Goal: Find specific page/section: Find specific page/section

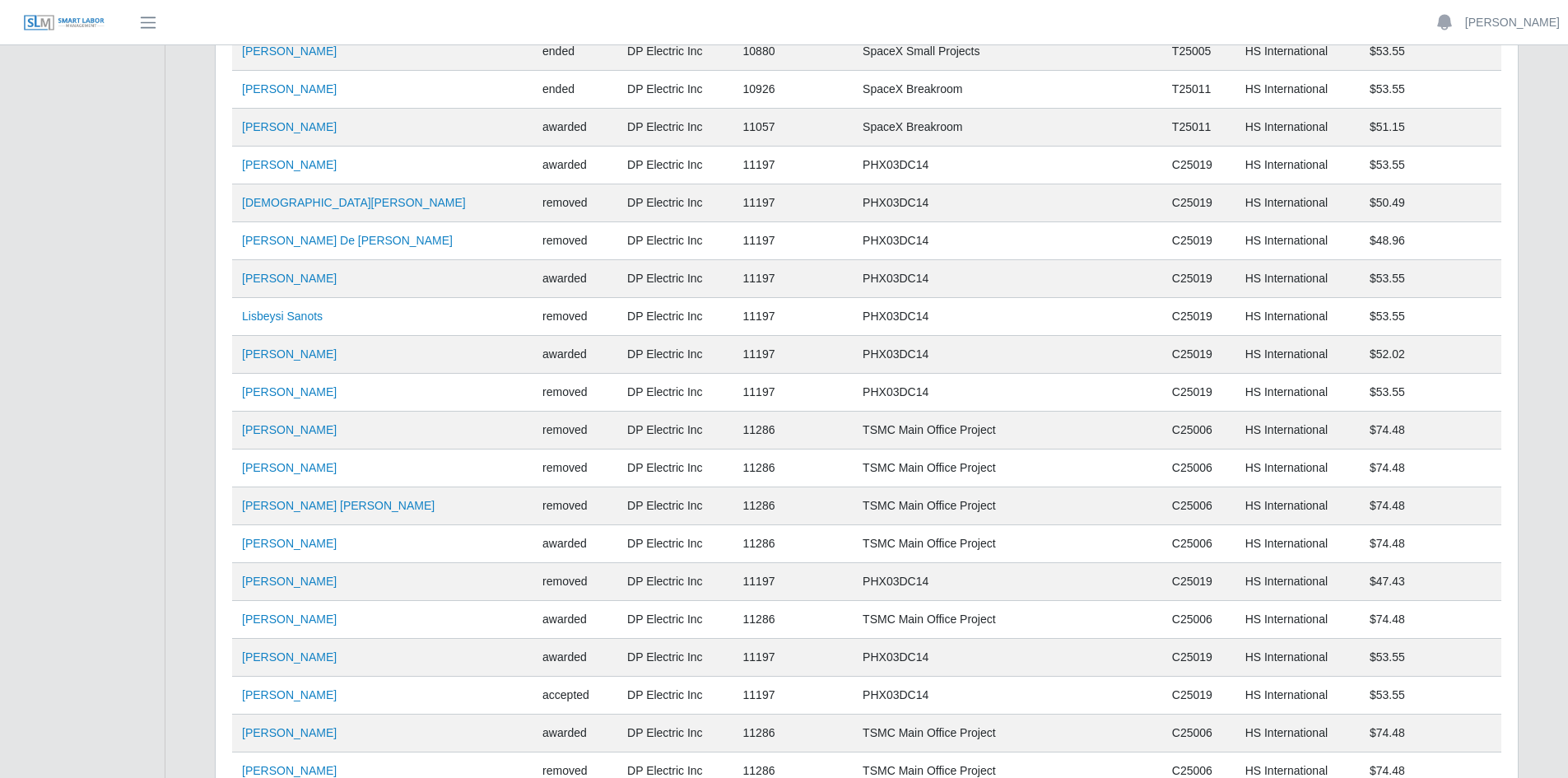
scroll to position [10883, 0]
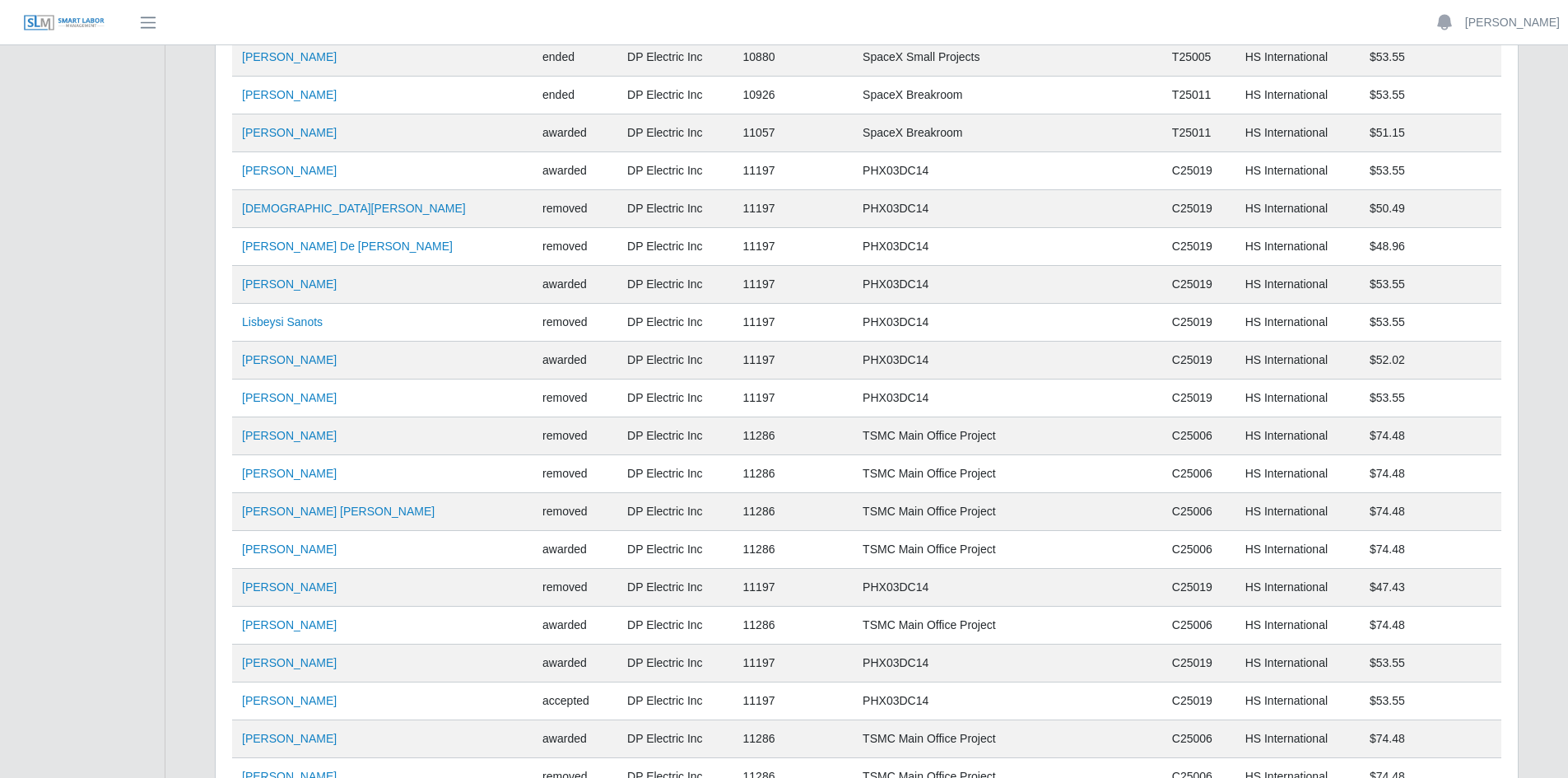
click at [74, 18] on img at bounding box center [65, 23] width 82 height 18
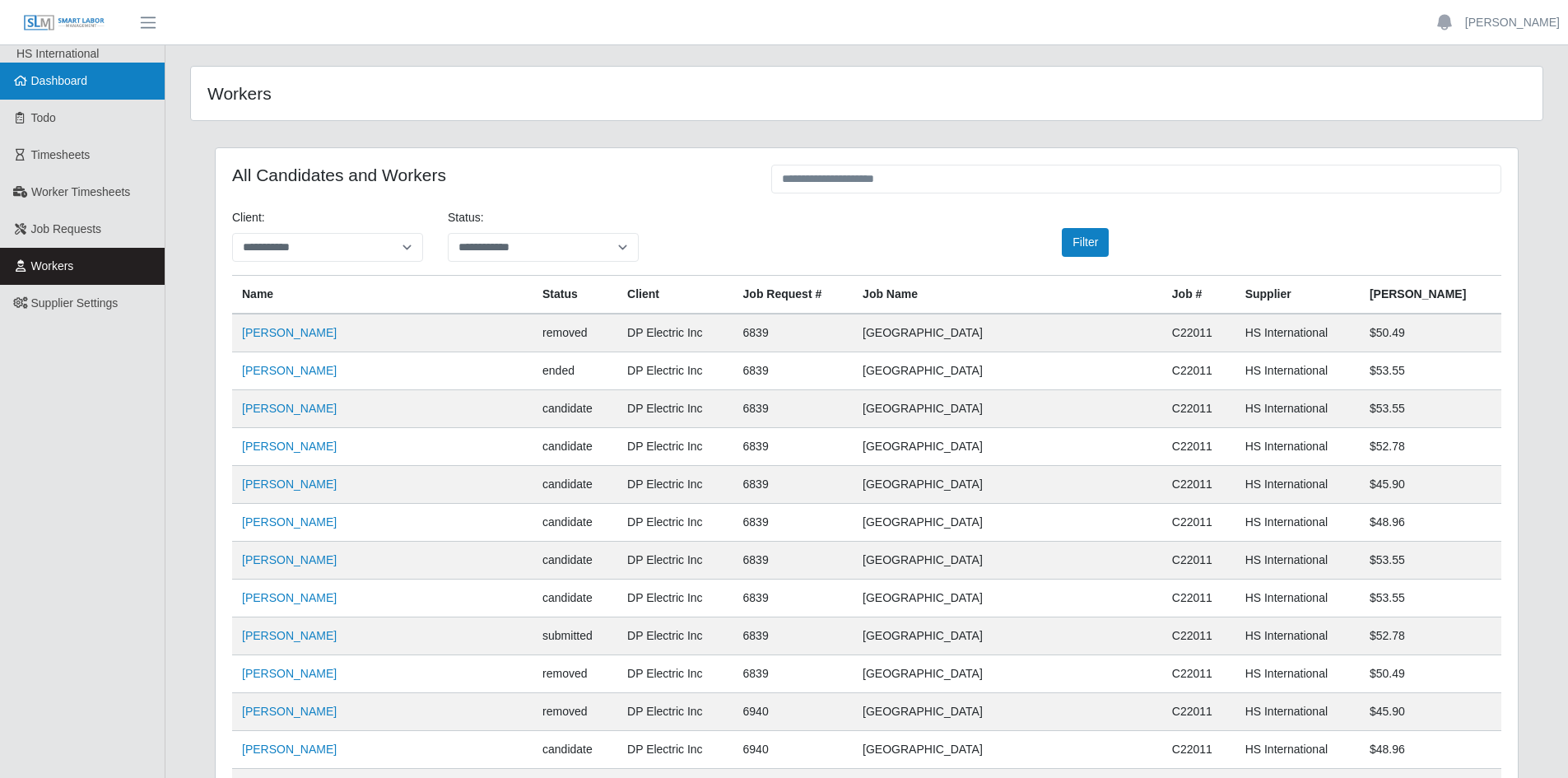
click at [58, 74] on span "Dashboard" at bounding box center [60, 80] width 57 height 13
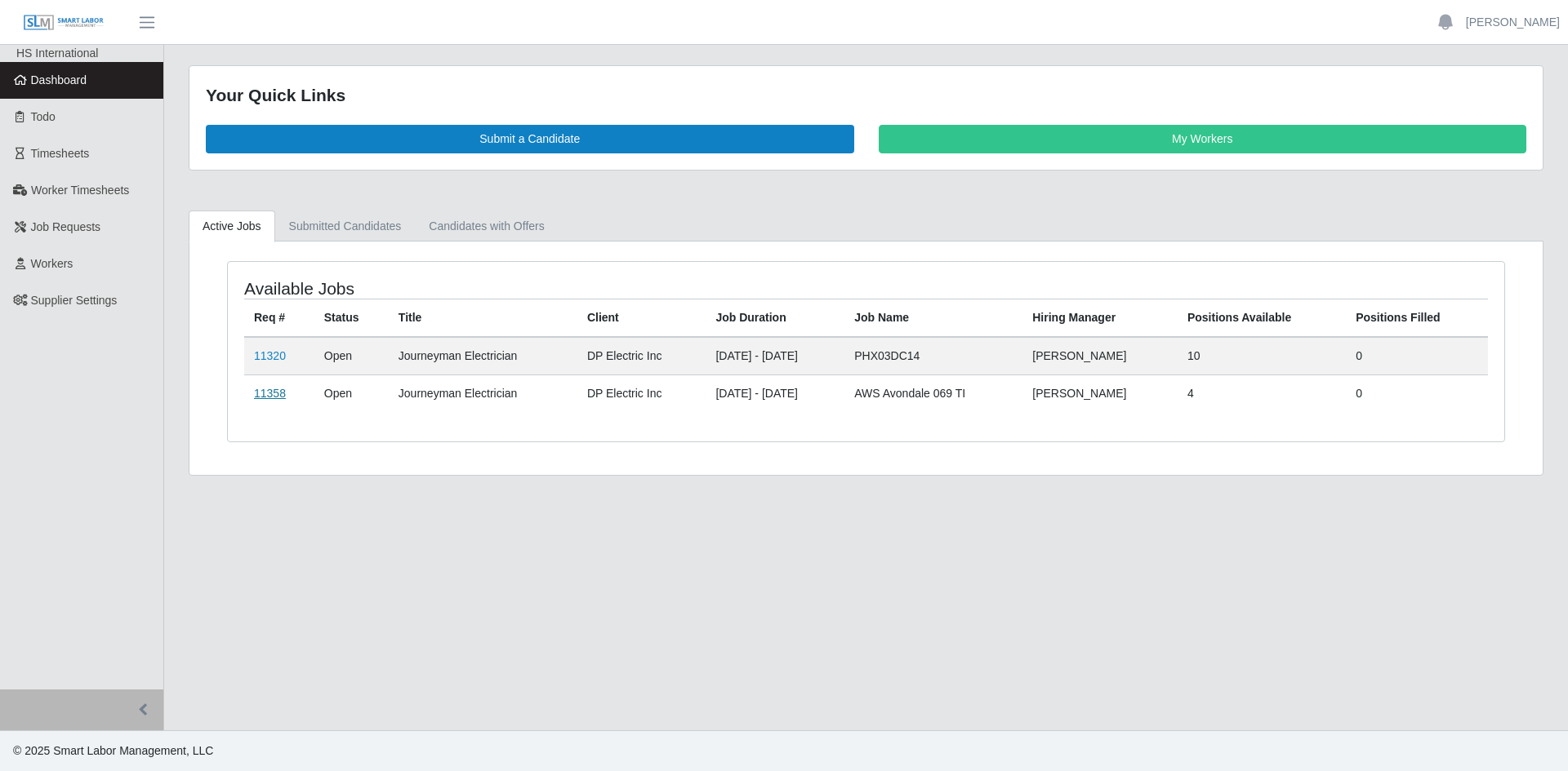
click at [264, 391] on link "11358" at bounding box center [269, 392] width 32 height 13
